Goal: Task Accomplishment & Management: Manage account settings

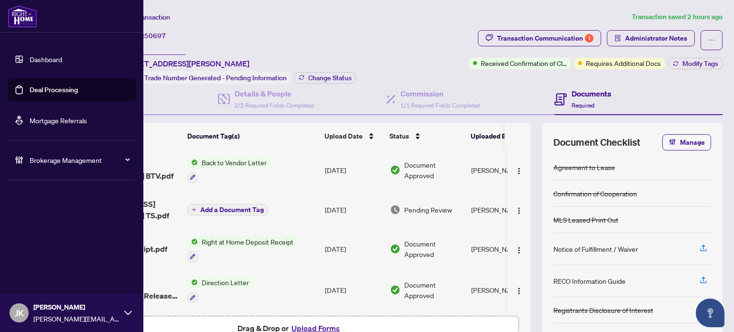
drag, startPoint x: 55, startPoint y: 91, endPoint x: 128, endPoint y: 68, distance: 75.6
click at [55, 91] on link "Deal Processing" at bounding box center [54, 90] width 48 height 9
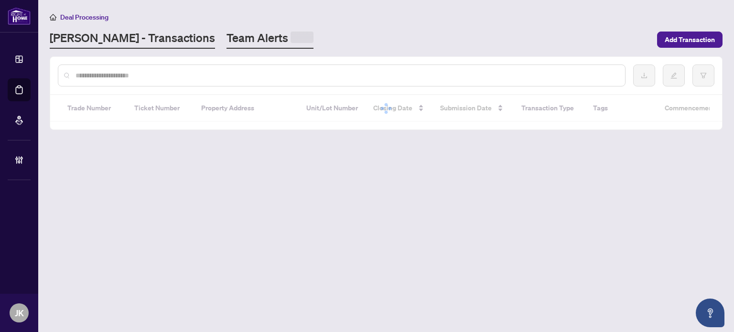
click at [227, 34] on link "Team Alerts" at bounding box center [270, 39] width 87 height 19
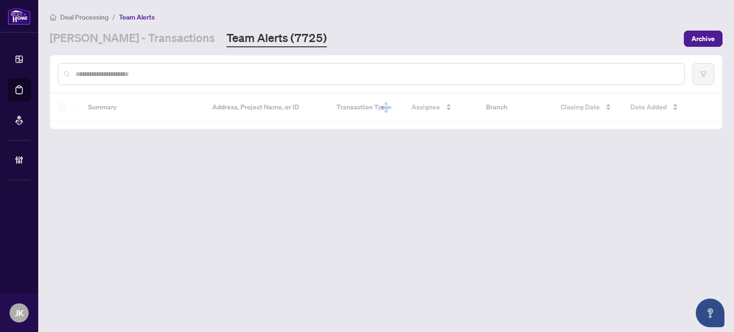
click at [197, 75] on input "text" at bounding box center [376, 74] width 601 height 11
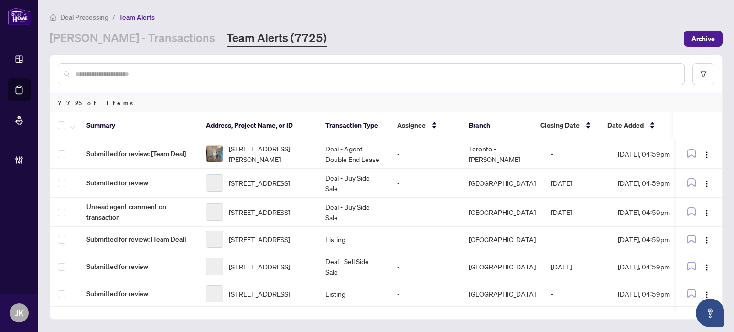
click at [179, 66] on div at bounding box center [371, 74] width 627 height 22
click at [121, 69] on input "text" at bounding box center [376, 74] width 601 height 11
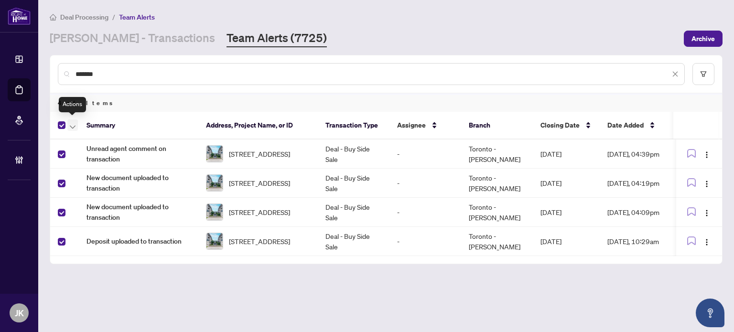
click at [73, 126] on icon "button" at bounding box center [73, 126] width 6 height 3
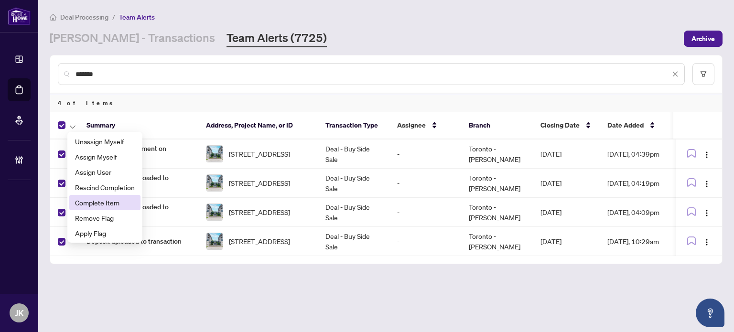
click at [117, 202] on span "Complete Item" at bounding box center [105, 202] width 60 height 11
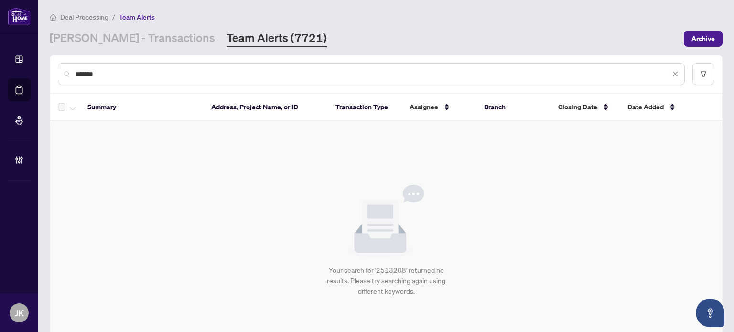
drag, startPoint x: 113, startPoint y: 78, endPoint x: 33, endPoint y: 92, distance: 80.5
click at [14, 81] on div "Dashboard Deal Processing Mortgage Referrals Brokerage Management [PERSON_NAME]…" at bounding box center [367, 166] width 734 height 332
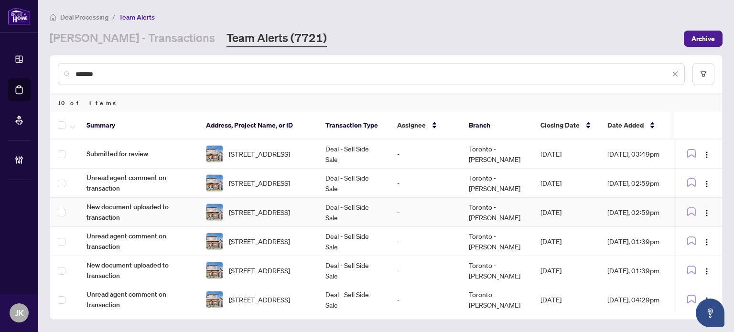
scroll to position [121, 0]
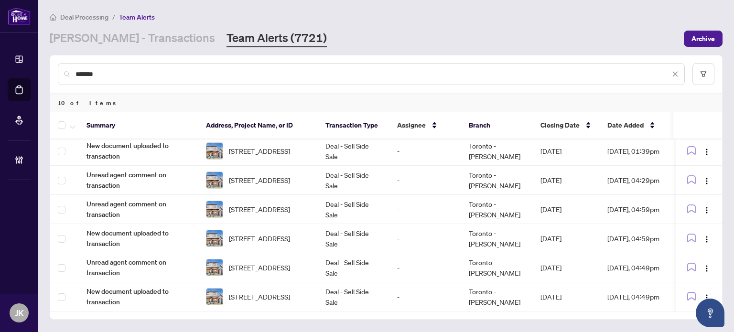
type input "*******"
click at [71, 125] on icon "button" at bounding box center [73, 127] width 6 height 4
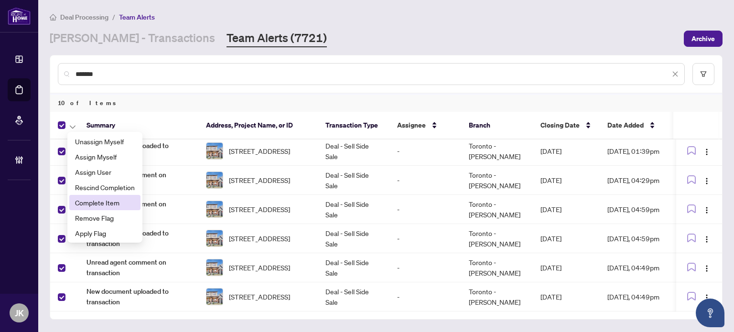
click at [115, 203] on span "Complete Item" at bounding box center [105, 202] width 60 height 11
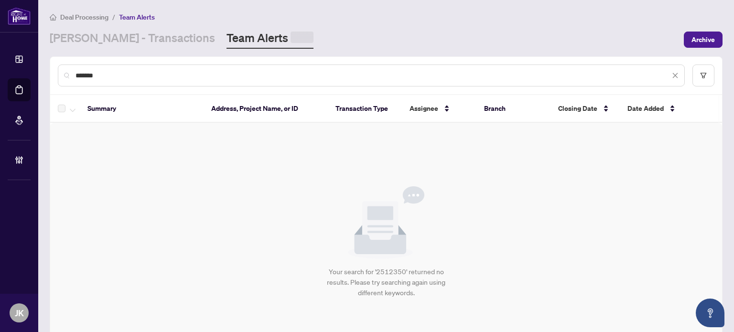
scroll to position [0, 0]
